Goal: Find specific page/section: Find specific page/section

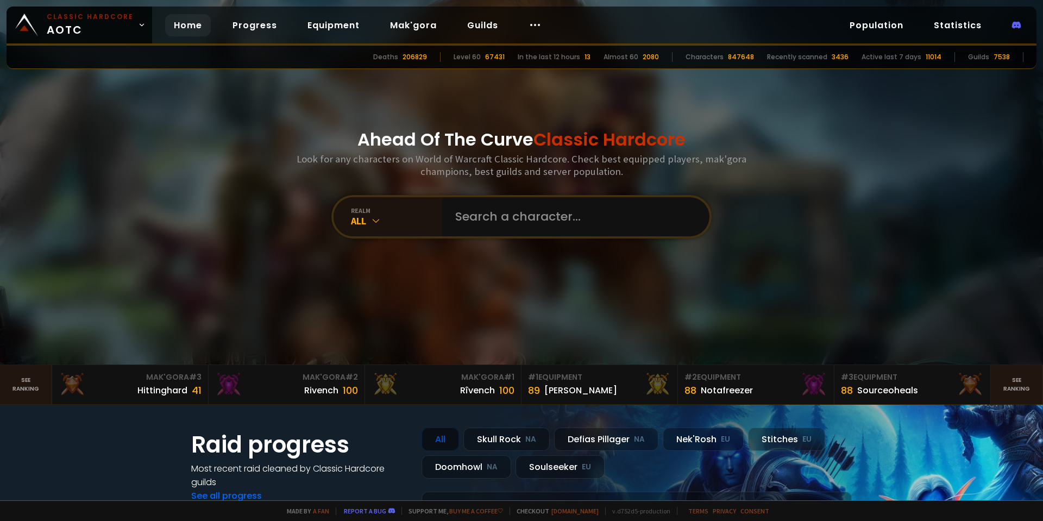
click at [231, 172] on div "Ahead Of The Curve Classic Hardcore Look for any characters on World of Warcraf…" at bounding box center [521, 182] width 654 height 364
click at [572, 214] on input "text" at bounding box center [573, 216] width 248 height 39
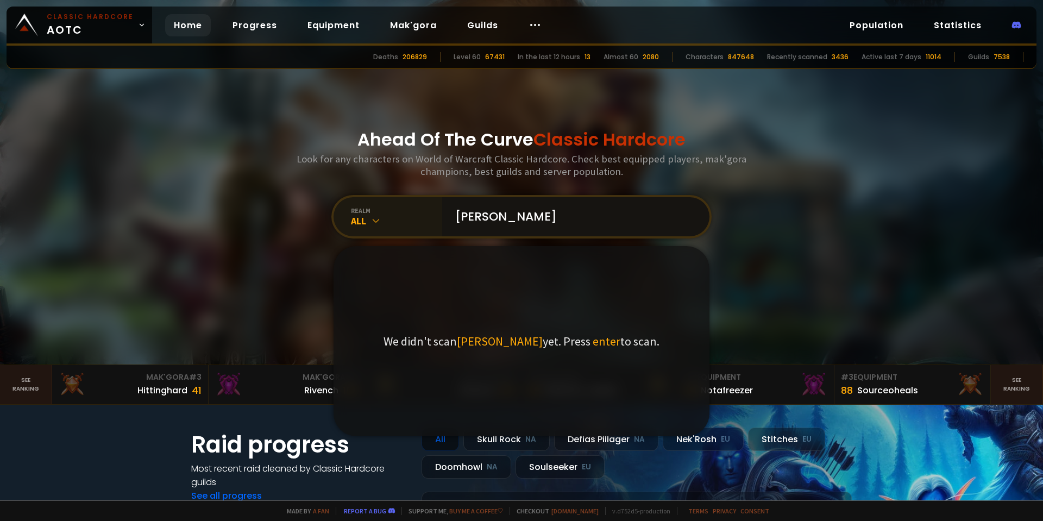
type input "[PERSON_NAME]"
click at [353, 220] on div "All" at bounding box center [396, 220] width 91 height 12
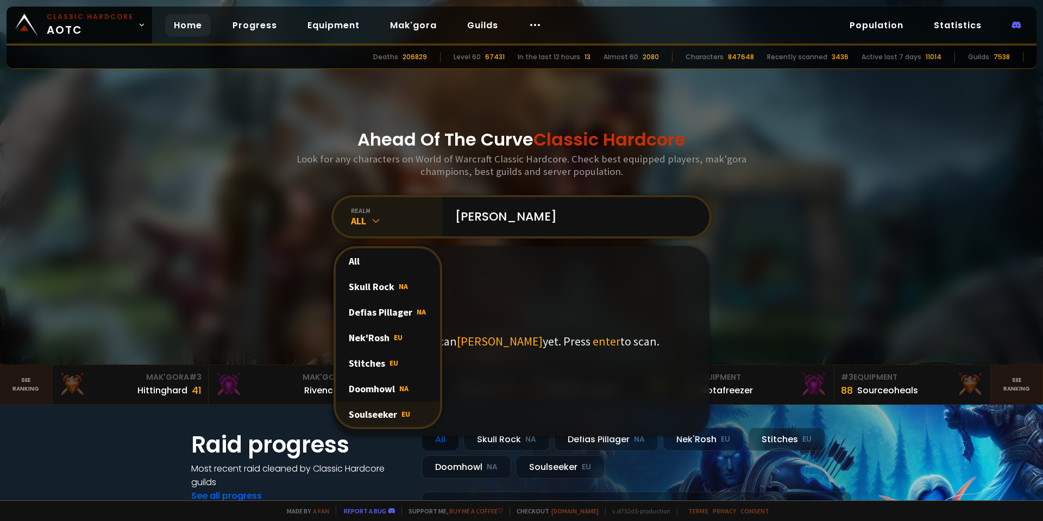
click at [383, 421] on div "Soulseeker EU" at bounding box center [388, 414] width 104 height 26
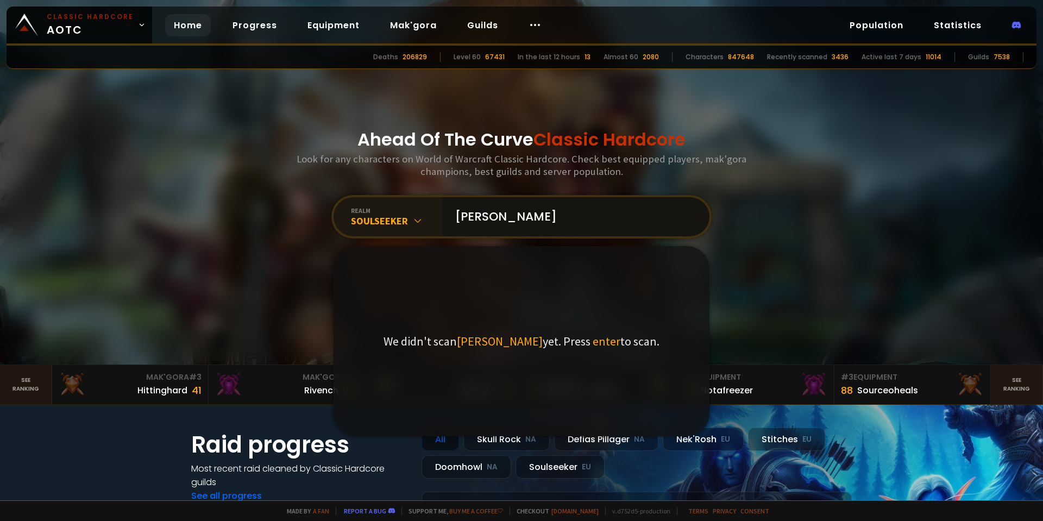
click at [536, 223] on input "[PERSON_NAME]" at bounding box center [573, 216] width 248 height 39
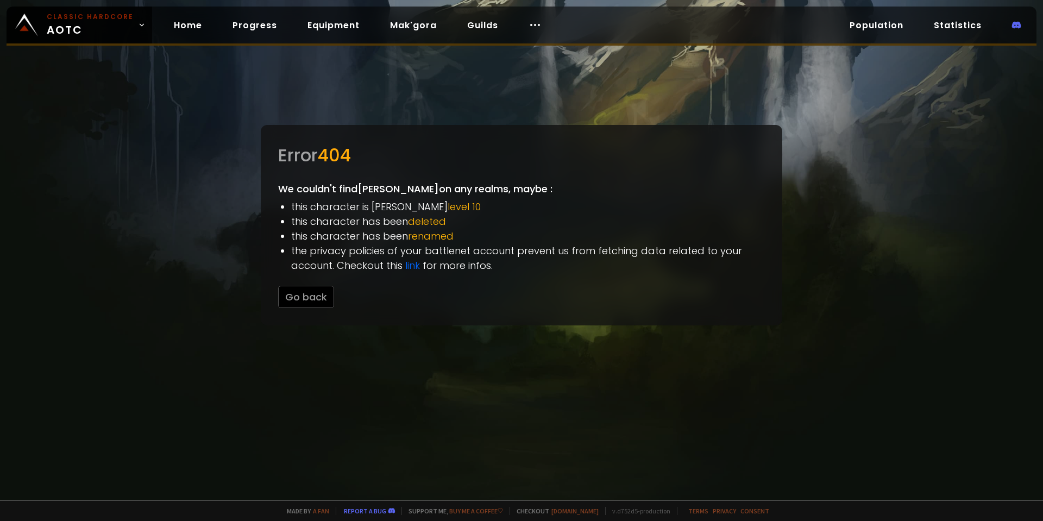
click at [316, 310] on div "Error 404 We couldn't find [PERSON_NAME] on any realms, maybe : this character …" at bounding box center [521, 225] width 521 height 200
click at [315, 308] on div "Error 404 We couldn't find [PERSON_NAME] on any realms, maybe : this character …" at bounding box center [521, 225] width 521 height 200
click at [315, 305] on button "Go back" at bounding box center [306, 297] width 56 height 22
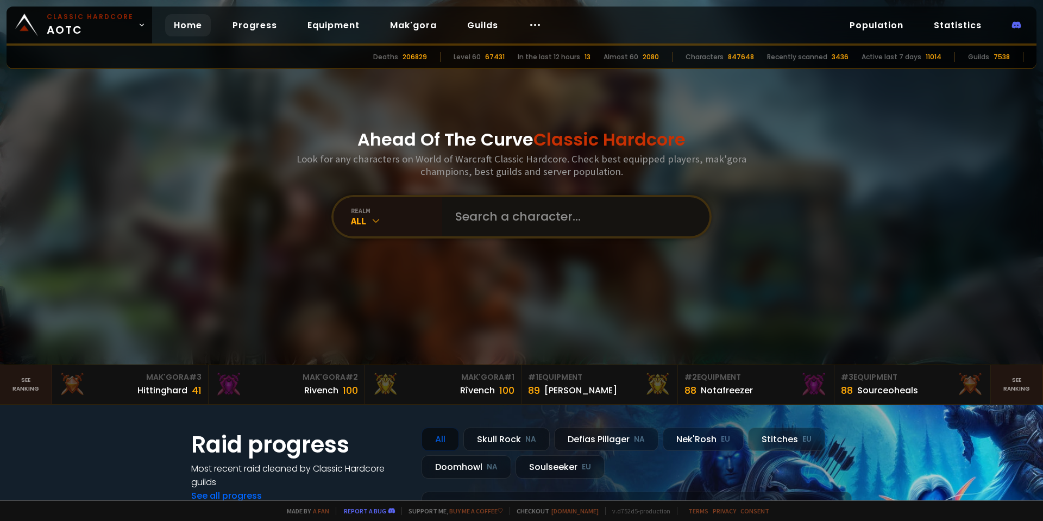
click at [523, 215] on input "text" at bounding box center [573, 216] width 248 height 39
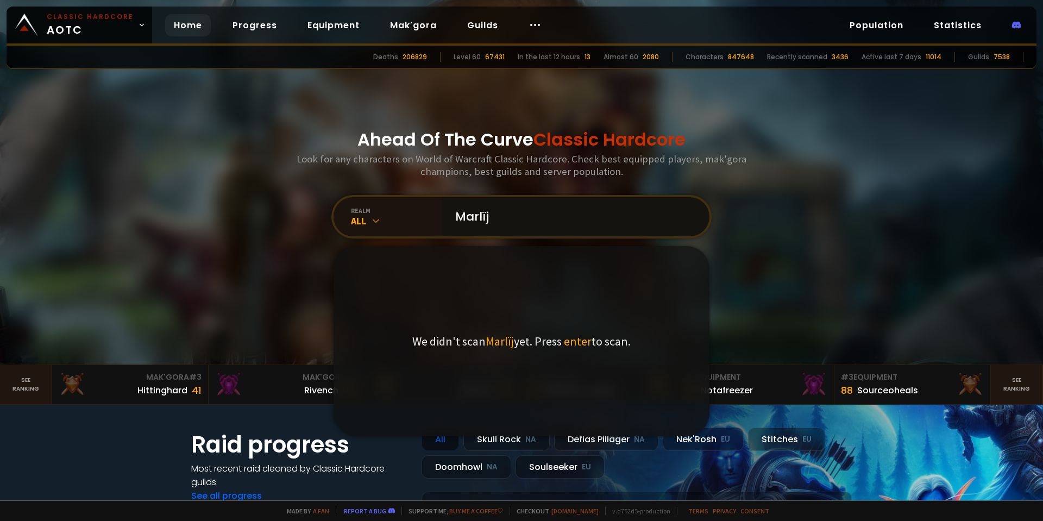
click at [512, 222] on input "Marlïj" at bounding box center [573, 216] width 248 height 39
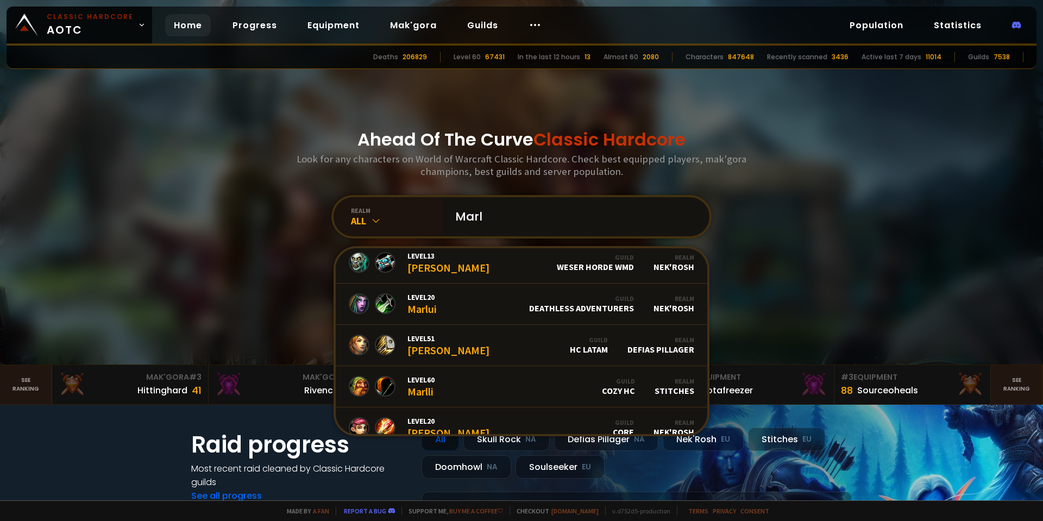
scroll to position [543, 0]
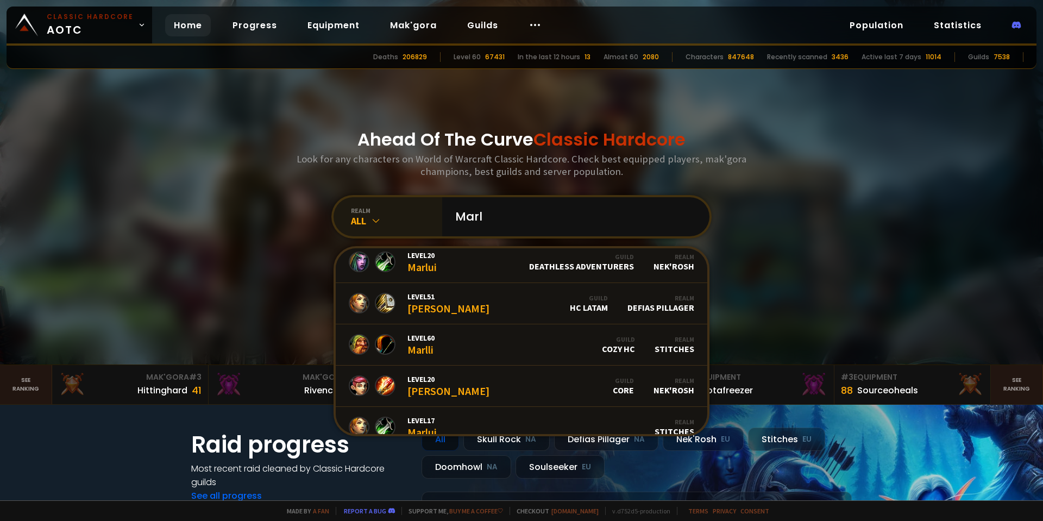
click at [353, 214] on div "All" at bounding box center [396, 220] width 91 height 12
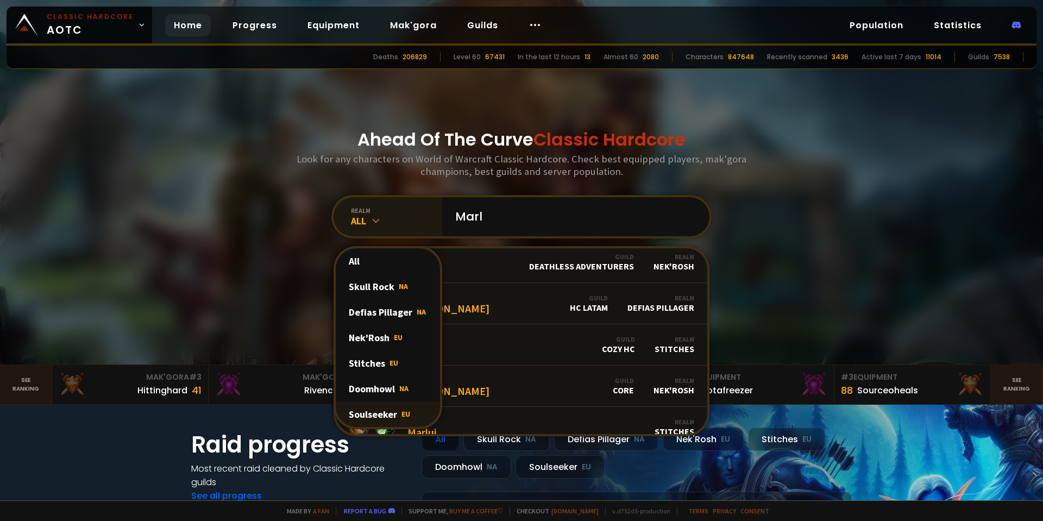
click at [381, 408] on div "Soulseeker EU" at bounding box center [388, 414] width 104 height 26
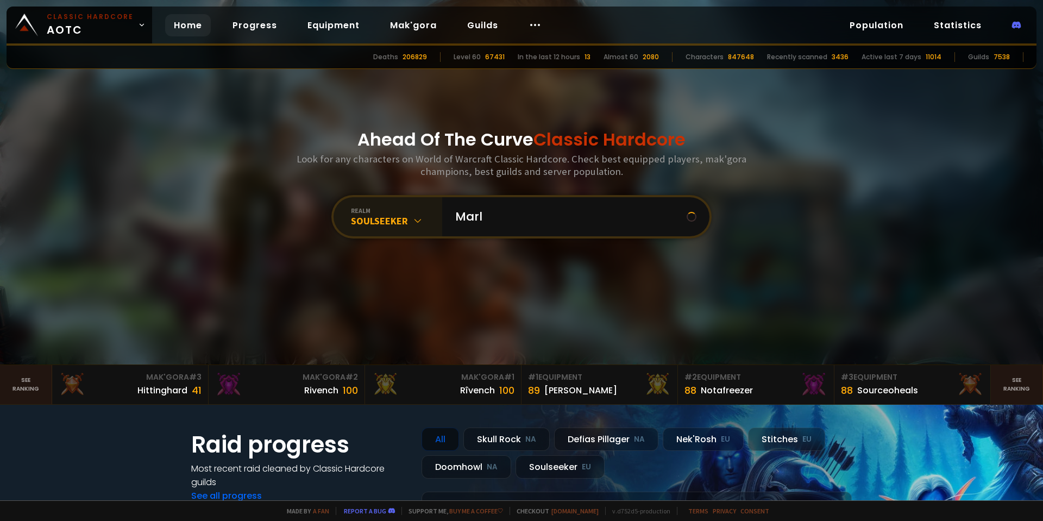
scroll to position [0, 0]
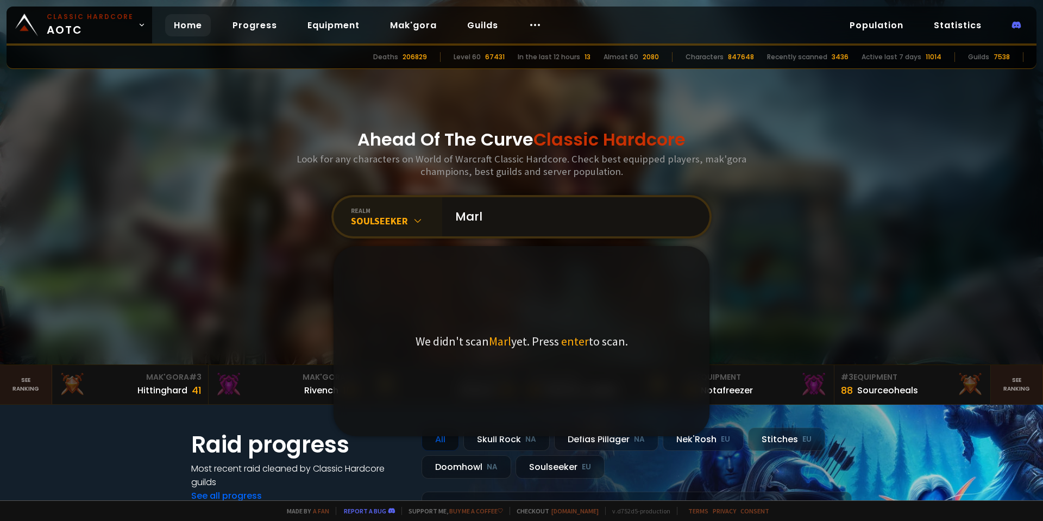
click at [506, 225] on input "Marl" at bounding box center [573, 216] width 248 height 39
click at [494, 220] on input "Marl" at bounding box center [573, 216] width 248 height 39
click at [203, 182] on div "Ahead Of The Curve Classic Hardcore Look for any characters on World of Warcraf…" at bounding box center [521, 182] width 654 height 364
click at [514, 206] on input "Marl" at bounding box center [573, 216] width 248 height 39
paste input "ì"
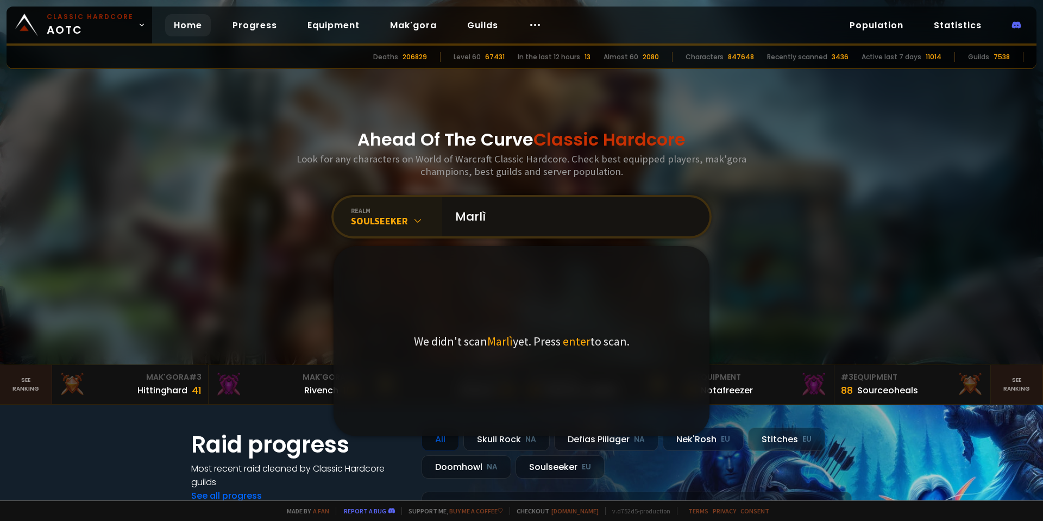
type input "[PERSON_NAME]"
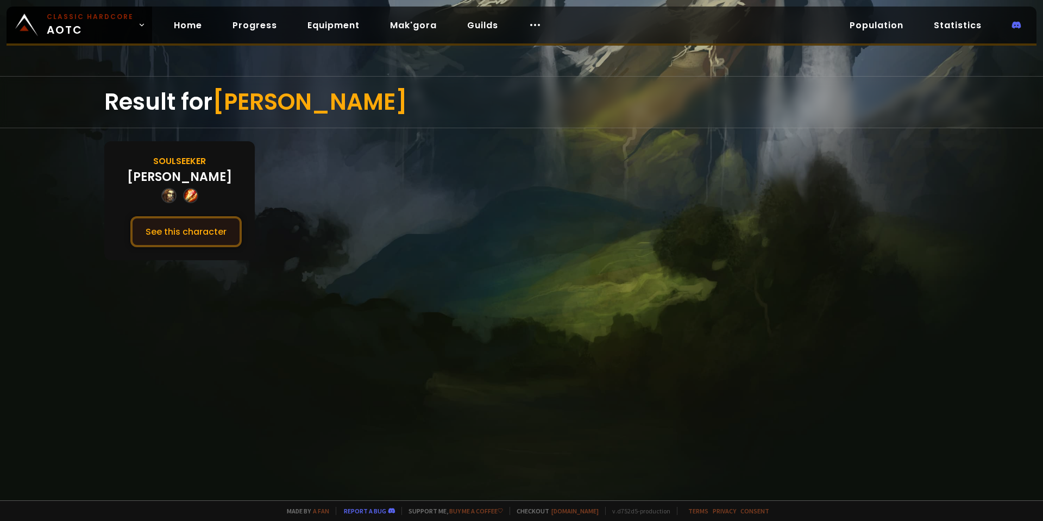
click at [213, 230] on button "See this character" at bounding box center [185, 231] width 111 height 31
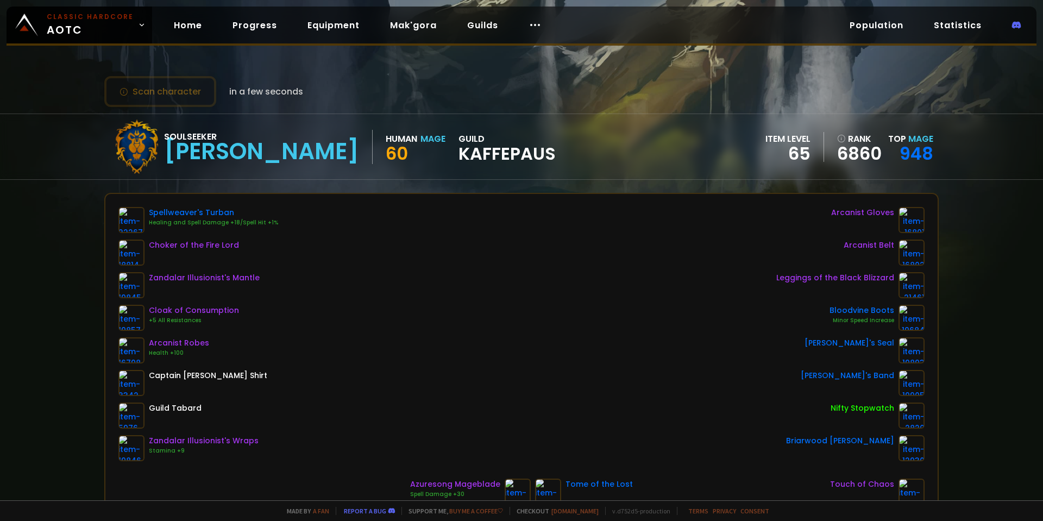
scroll to position [54, 0]
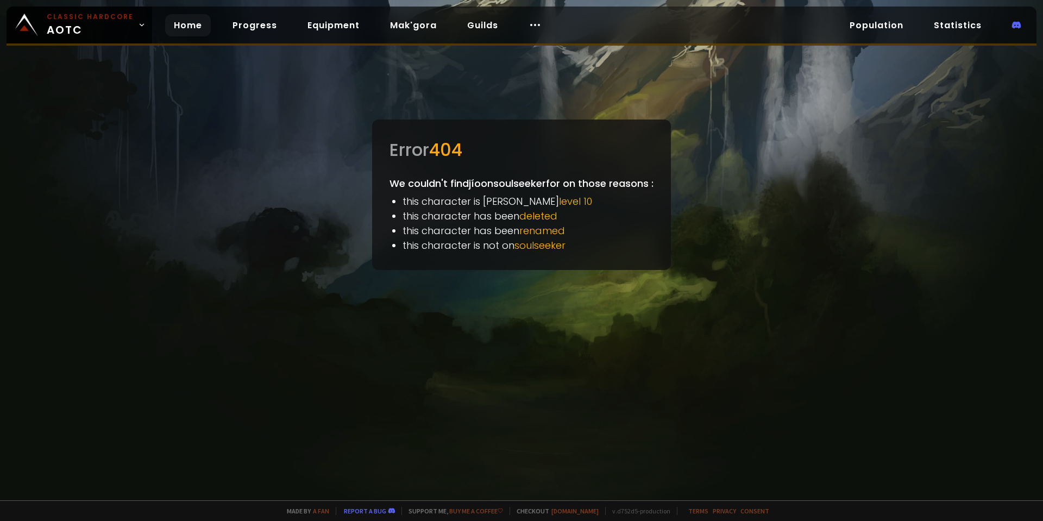
click at [197, 27] on link "Home" at bounding box center [188, 25] width 46 height 22
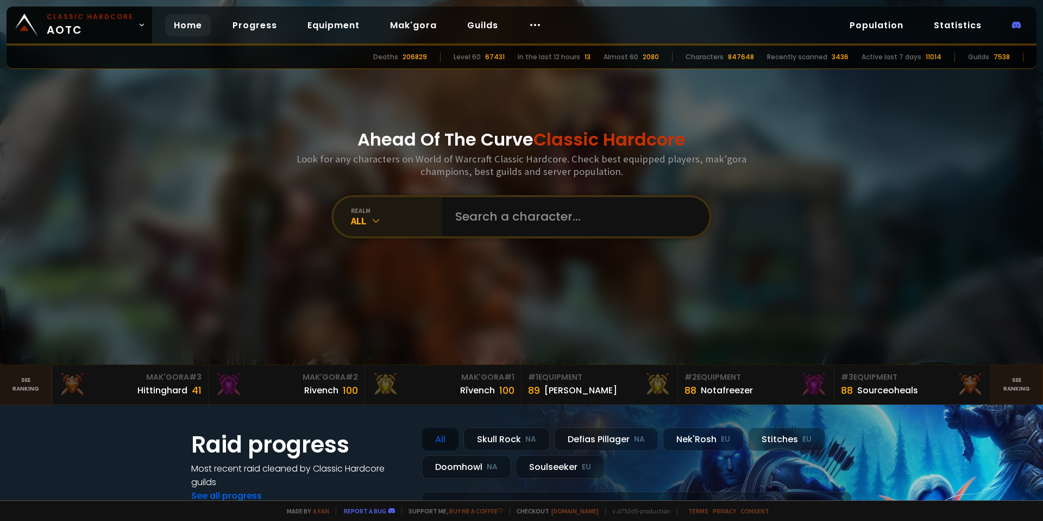
click at [394, 213] on div "realm" at bounding box center [396, 210] width 91 height 8
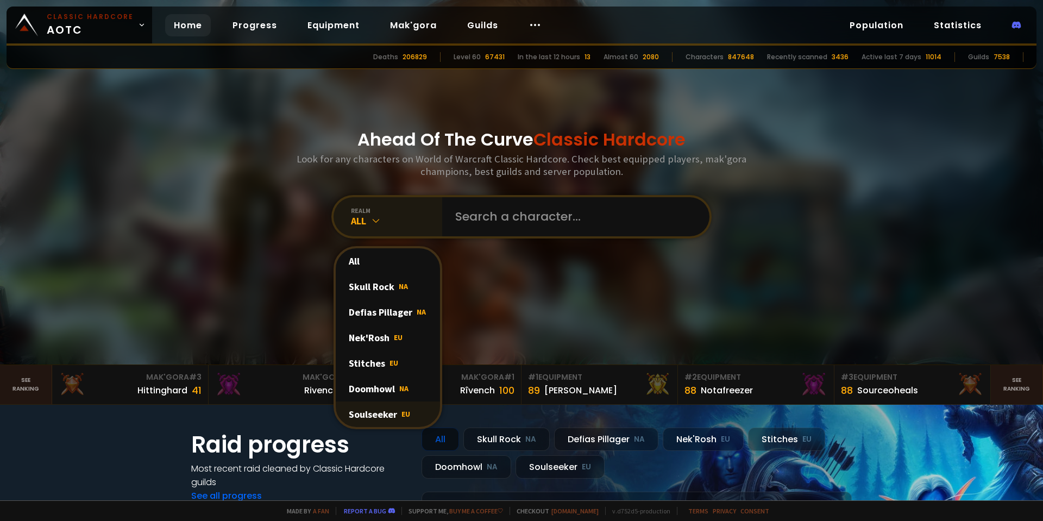
click at [393, 409] on div "Soulseeker EU" at bounding box center [388, 414] width 104 height 26
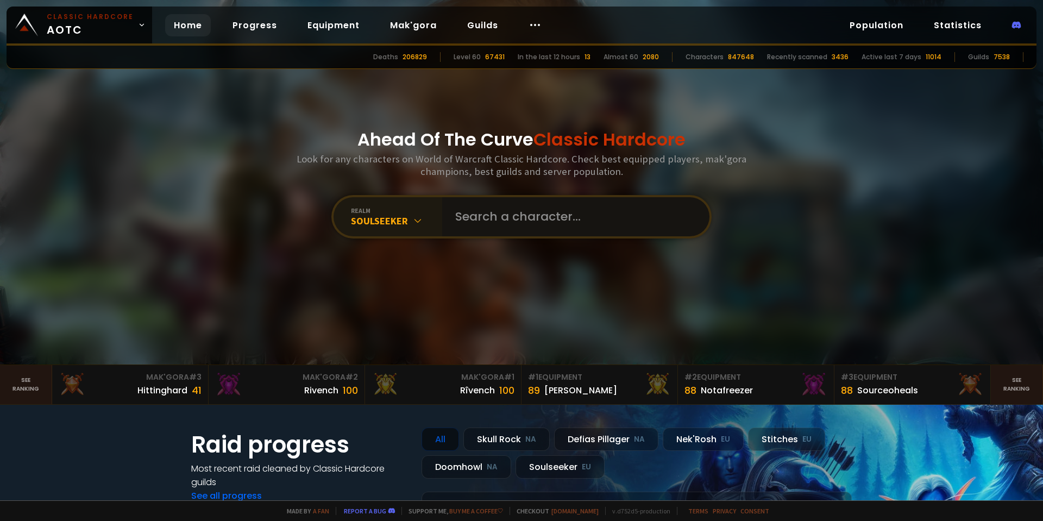
click at [520, 226] on input "text" at bounding box center [573, 216] width 248 height 39
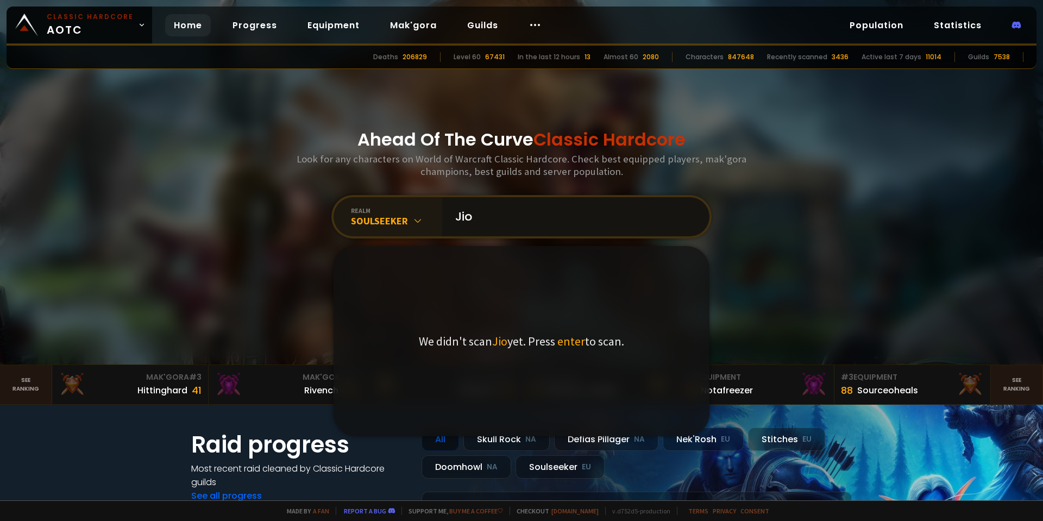
type input "Jio"
click at [567, 342] on span "enter" at bounding box center [571, 340] width 28 height 15
click at [525, 211] on input "Jio" at bounding box center [573, 216] width 248 height 39
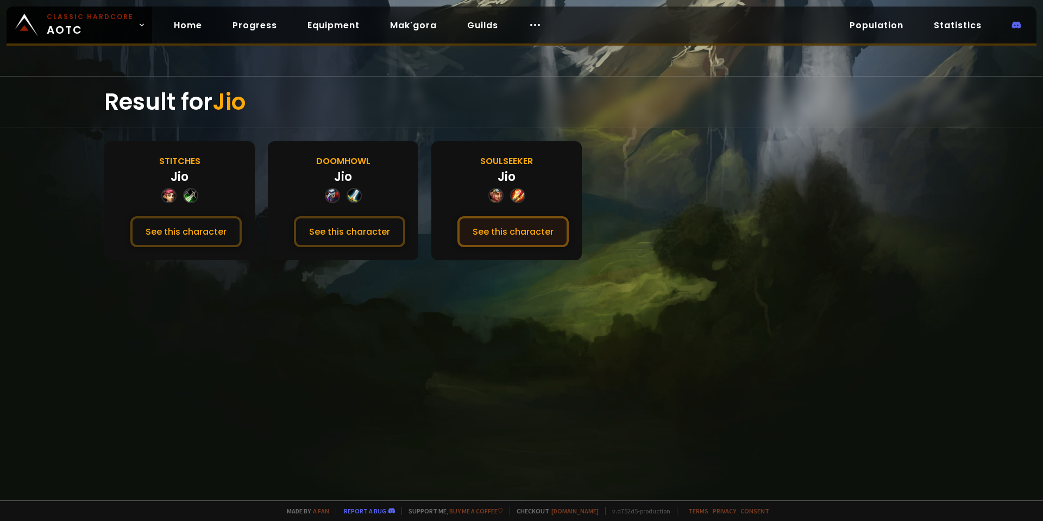
click at [534, 238] on button "See this character" at bounding box center [512, 231] width 111 height 31
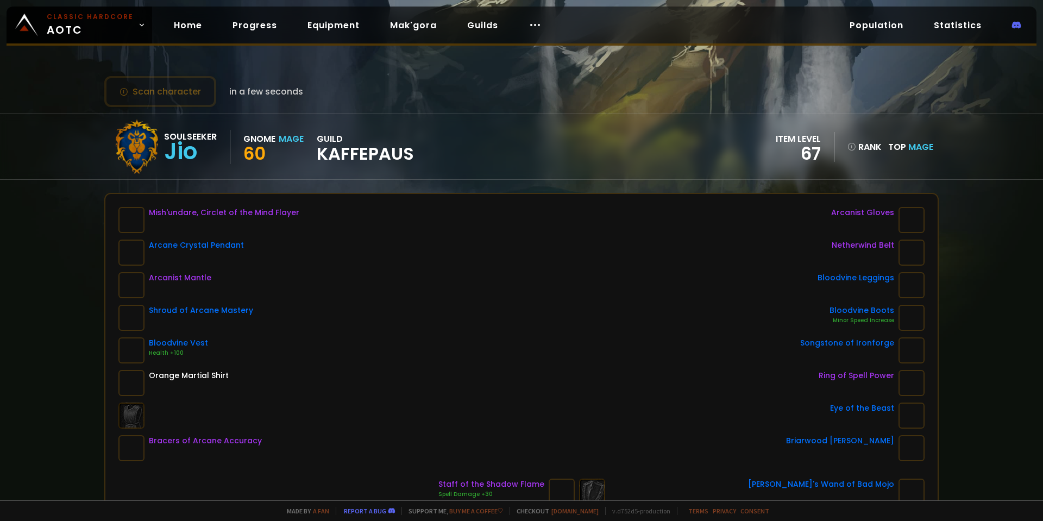
scroll to position [54, 0]
